Goal: Information Seeking & Learning: Learn about a topic

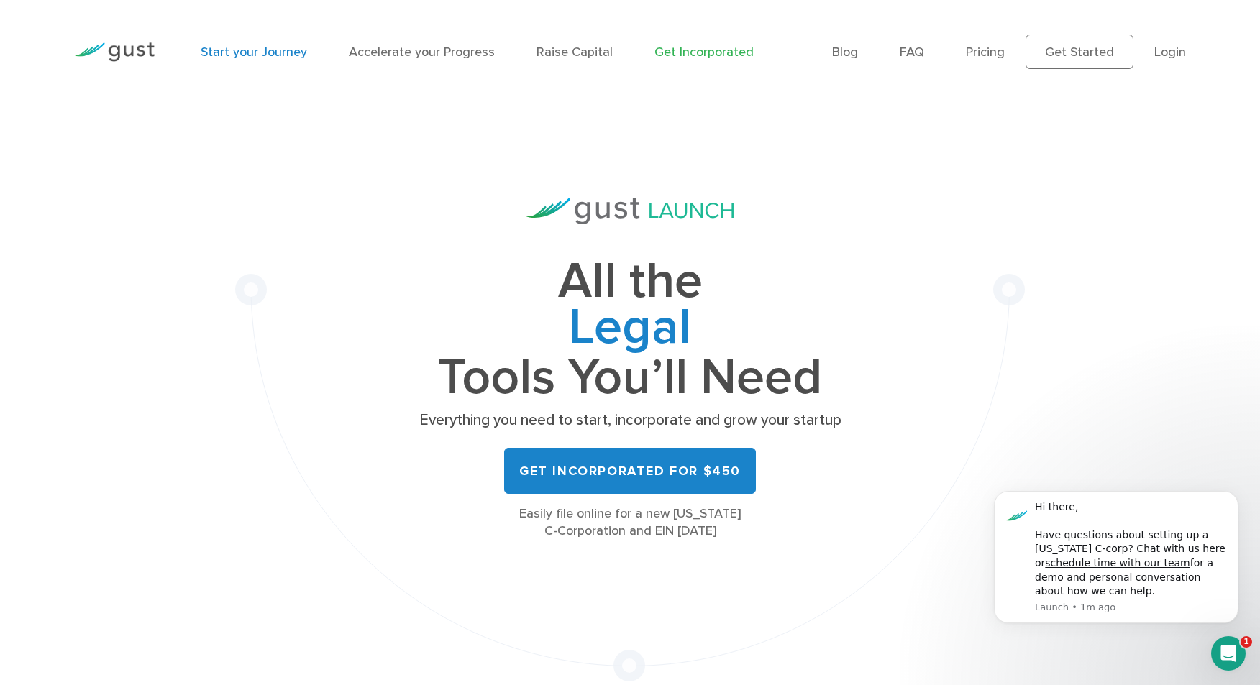
click at [233, 51] on link "Start your Journey" at bounding box center [254, 52] width 106 height 15
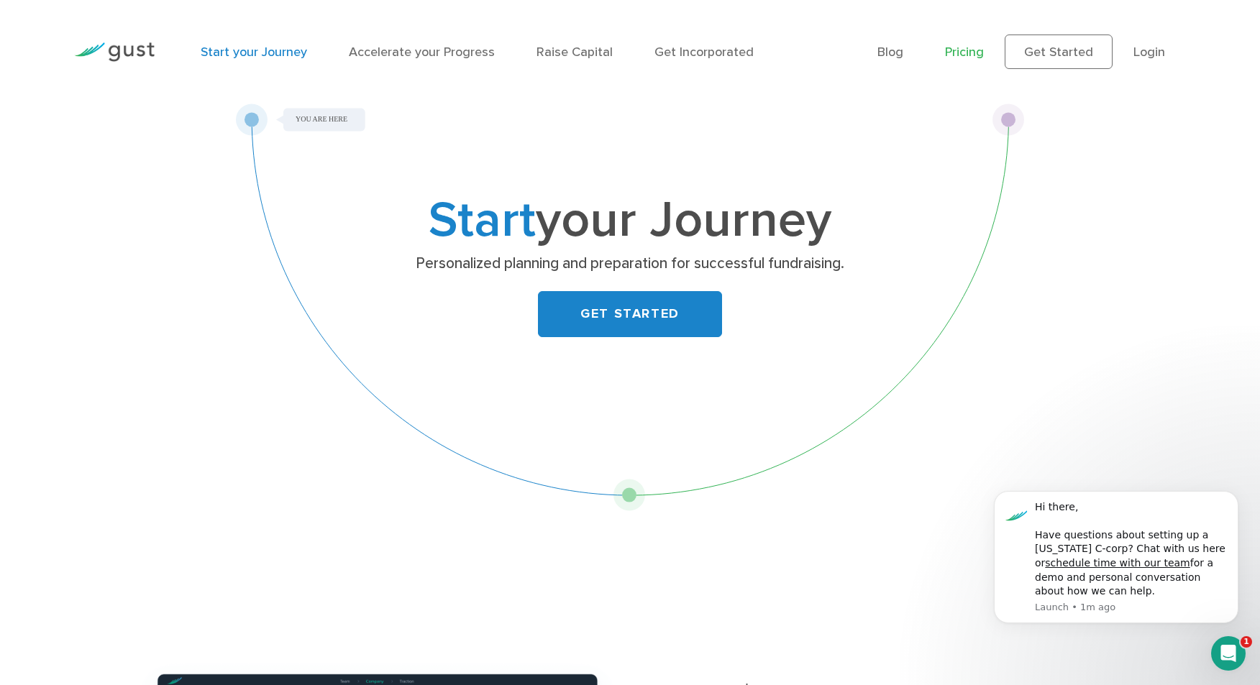
click at [975, 53] on link "Pricing" at bounding box center [964, 52] width 39 height 15
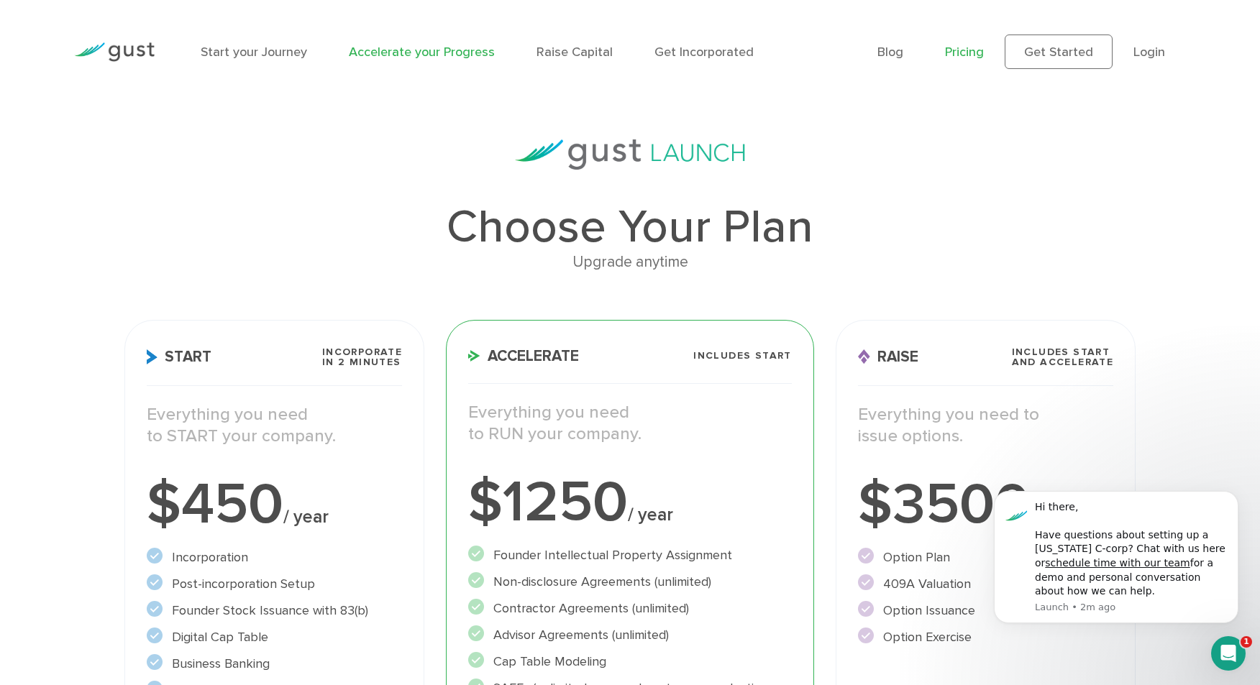
click at [438, 51] on link "Accelerate your Progress" at bounding box center [422, 52] width 146 height 15
